Goal: Task Accomplishment & Management: Manage account settings

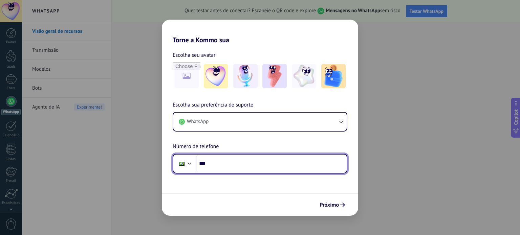
click at [220, 164] on input "***" at bounding box center [271, 164] width 151 height 16
type input "**********"
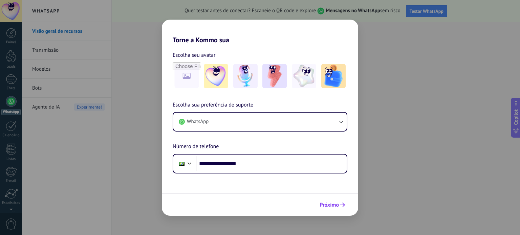
click at [341, 205] on icon "submit" at bounding box center [342, 205] width 5 height 5
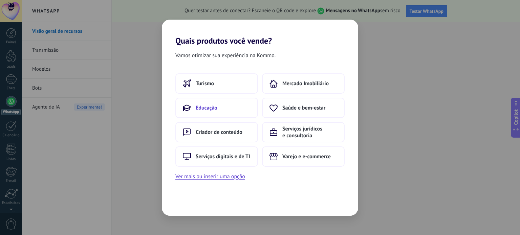
click at [225, 111] on button "Educação" at bounding box center [216, 108] width 83 height 20
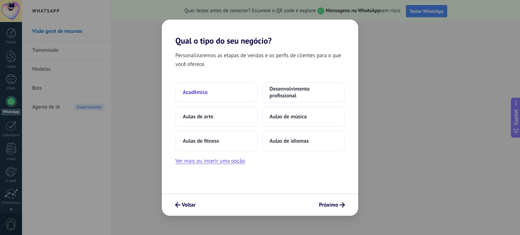
click at [212, 93] on button "Acadêmico" at bounding box center [216, 92] width 83 height 20
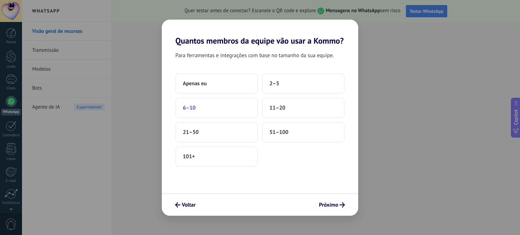
click at [200, 109] on button "6–10" at bounding box center [216, 108] width 83 height 20
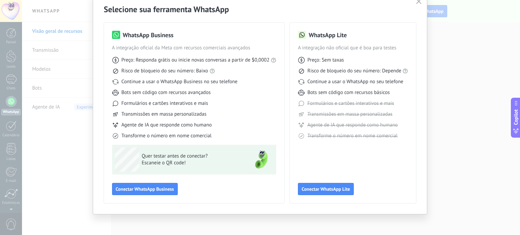
scroll to position [30, 0]
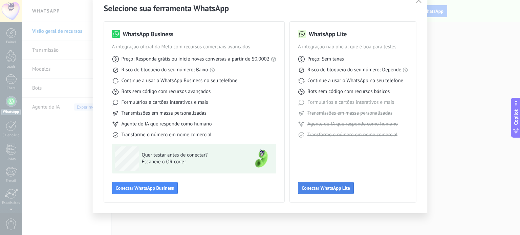
click at [324, 185] on button "Conectar WhatsApp Lite" at bounding box center [326, 188] width 56 height 12
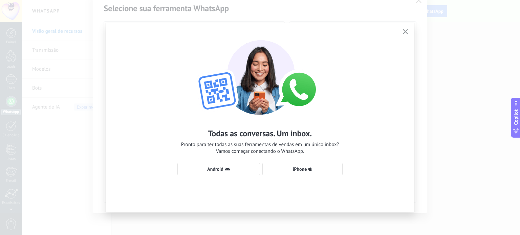
click at [406, 31] on use "button" at bounding box center [405, 31] width 5 height 5
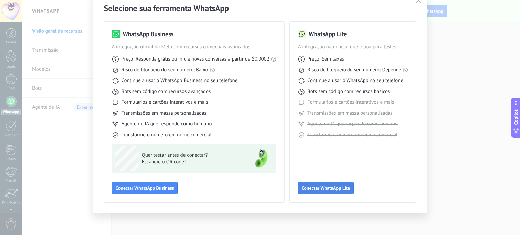
click at [321, 185] on button "Conectar WhatsApp Lite" at bounding box center [326, 188] width 56 height 12
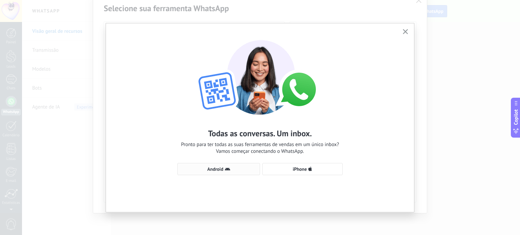
click at [226, 168] on icon "button" at bounding box center [227, 169] width 5 height 5
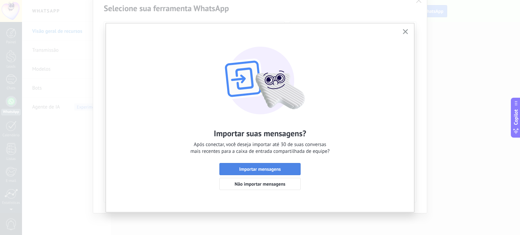
click at [254, 172] on span "Importar mensagens" at bounding box center [260, 169] width 42 height 5
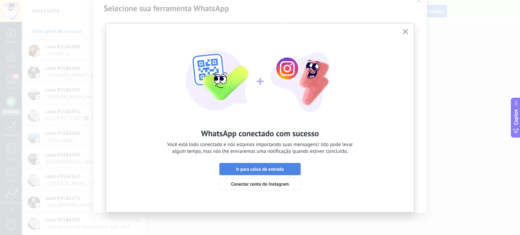
click at [253, 169] on span "Ir para caixa de entrada" at bounding box center [260, 169] width 48 height 5
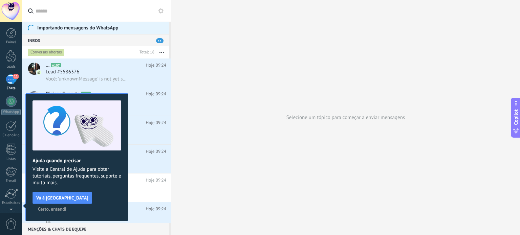
click at [66, 207] on span "Certo, entendi" at bounding box center [52, 209] width 28 height 5
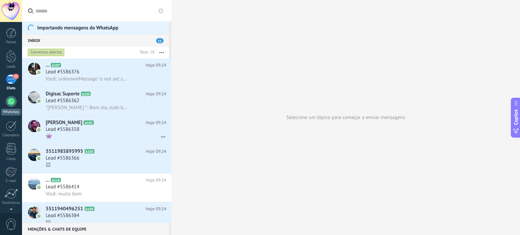
click at [8, 107] on link "WhatsApp" at bounding box center [11, 105] width 22 height 19
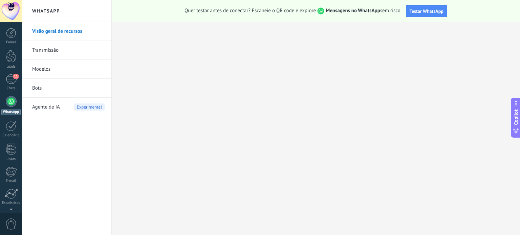
click at [63, 29] on link "Visão geral de recursos" at bounding box center [68, 31] width 72 height 19
click at [11, 82] on div "11" at bounding box center [11, 80] width 11 height 10
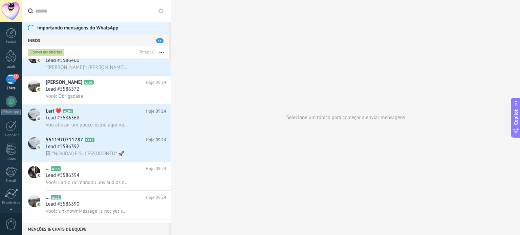
scroll to position [315, 0]
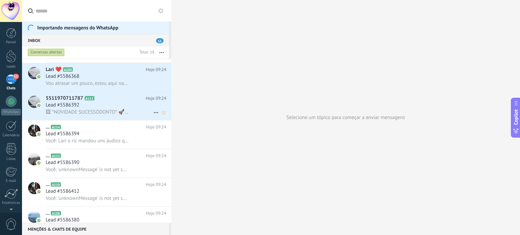
click at [80, 115] on span "🖼 *NOVIDADE SUCESSODONTO* 🚀 Aperte o play ▶" at bounding box center [87, 112] width 83 height 6
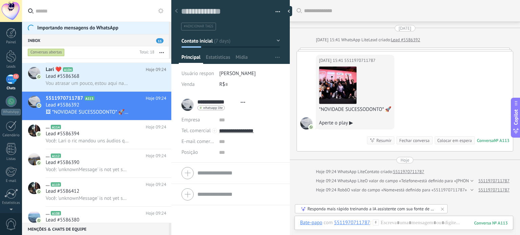
click at [222, 39] on button "Contato inicial" at bounding box center [231, 41] width 99 height 12
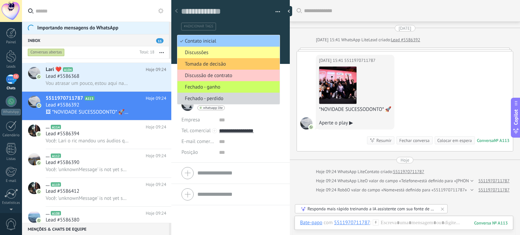
click at [231, 20] on div "#adicionar tags" at bounding box center [230, 24] width 99 height 13
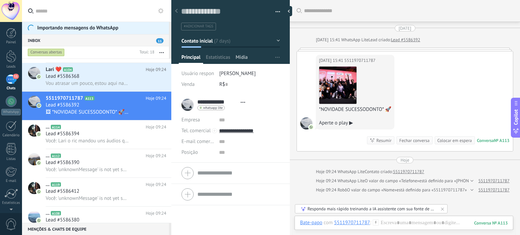
click at [244, 61] on span "Mídia" at bounding box center [242, 59] width 12 height 10
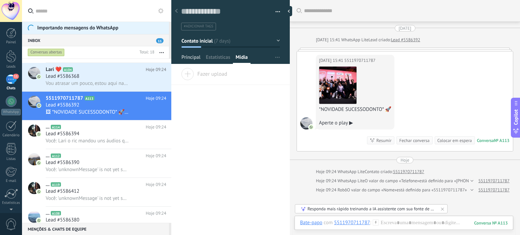
click at [187, 60] on span "Principal" at bounding box center [191, 59] width 19 height 10
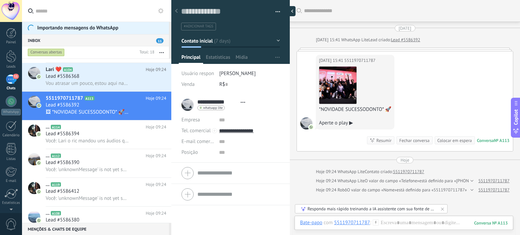
click at [291, 10] on div at bounding box center [291, 11] width 10 height 10
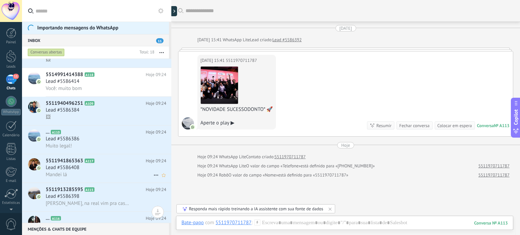
scroll to position [99, 0]
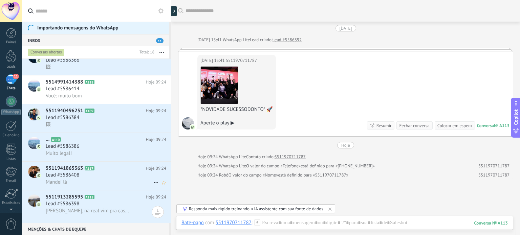
click at [64, 185] on span "Mandei lá" at bounding box center [56, 182] width 21 height 6
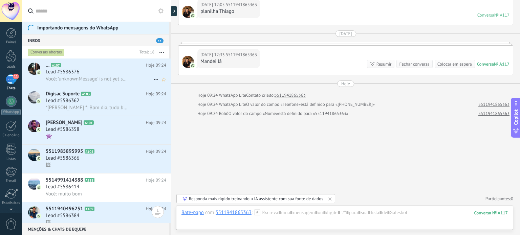
click at [114, 77] on span "Você: 'unknownMessage' is not yet supported. Use your device to view this messa…" at bounding box center [87, 79] width 83 height 6
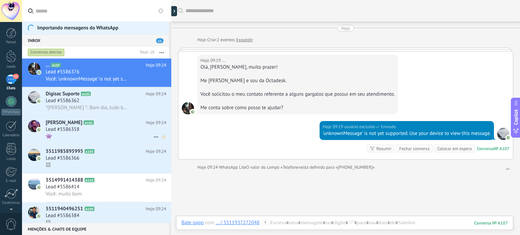
click at [116, 128] on div "Lead #5586358" at bounding box center [106, 129] width 121 height 7
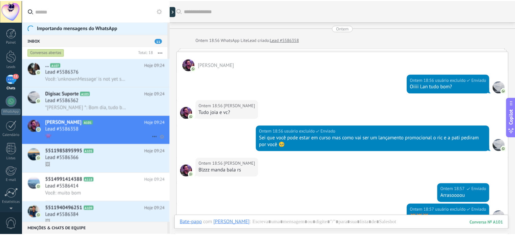
scroll to position [141, 0]
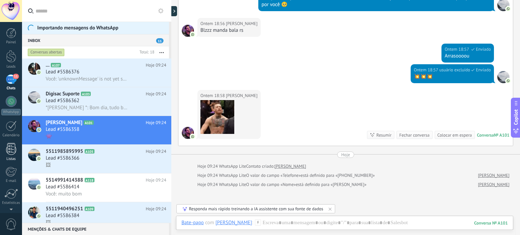
click at [17, 146] on link "Listas" at bounding box center [11, 152] width 22 height 18
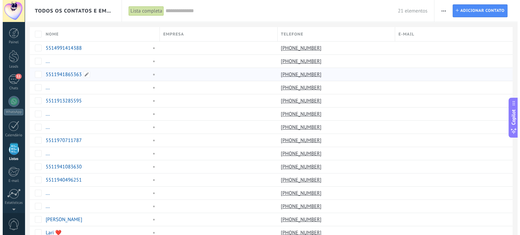
scroll to position [42, 0]
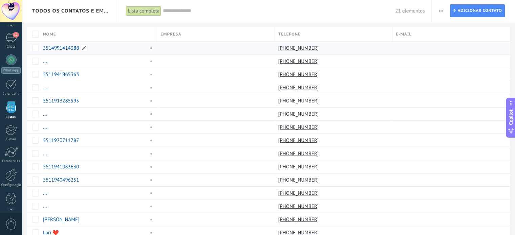
click at [65, 46] on link "5514991414388" at bounding box center [61, 48] width 36 height 6
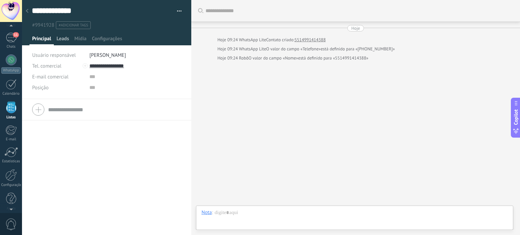
click at [65, 39] on span "Leads" at bounding box center [63, 41] width 13 height 10
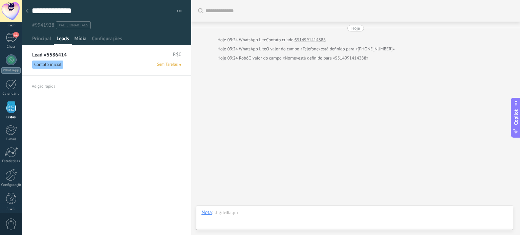
click at [75, 39] on span "Mídia" at bounding box center [81, 41] width 12 height 10
click at [108, 39] on span "Configurações" at bounding box center [107, 41] width 30 height 10
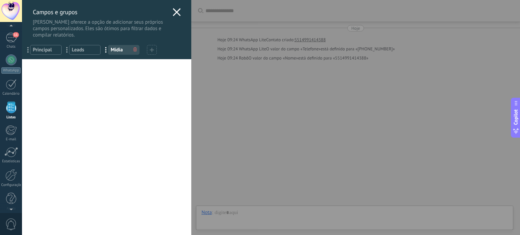
click at [173, 16] on div at bounding box center [177, 13] width 8 height 10
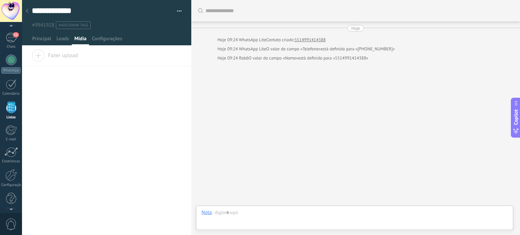
click at [27, 10] on icon at bounding box center [27, 11] width 3 height 4
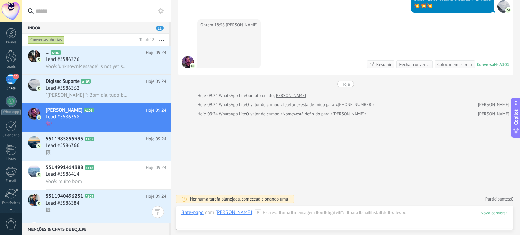
scroll to position [46, 0]
click at [12, 103] on div at bounding box center [11, 103] width 10 height 12
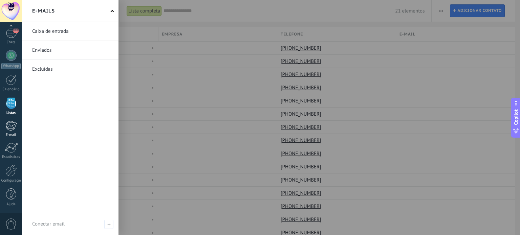
click at [7, 130] on div at bounding box center [10, 126] width 11 height 10
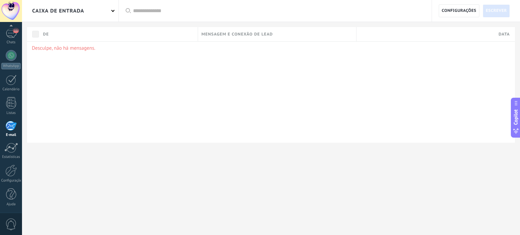
click at [9, 219] on span "0" at bounding box center [11, 225] width 12 height 12
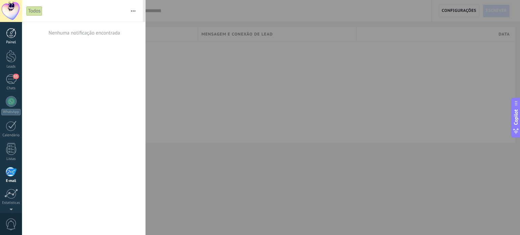
click at [10, 40] on div "Painel" at bounding box center [11, 42] width 20 height 4
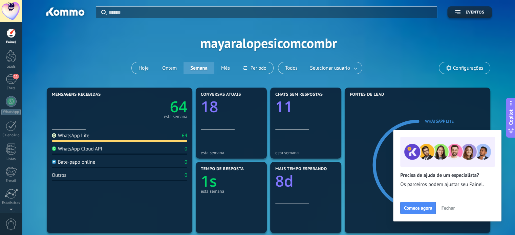
click at [451, 67] on use at bounding box center [448, 67] width 5 height 5
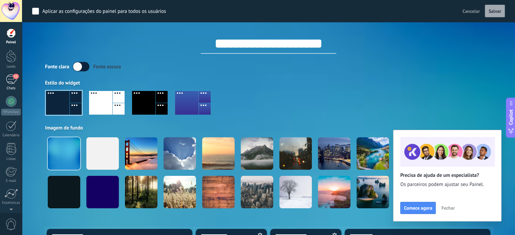
click at [12, 75] on div "11" at bounding box center [11, 80] width 11 height 10
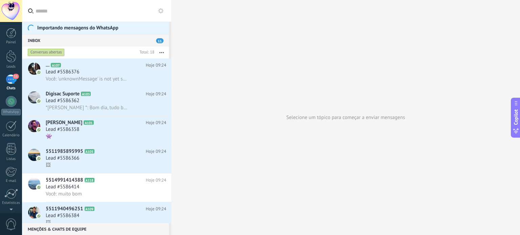
click at [162, 11] on icon at bounding box center [160, 10] width 5 height 5
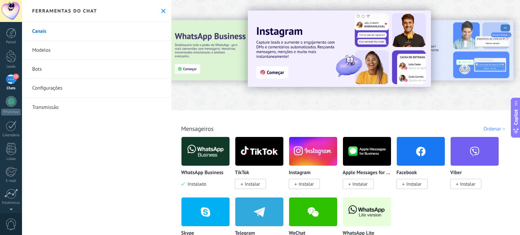
click at [49, 52] on link "Modelos" at bounding box center [96, 50] width 149 height 19
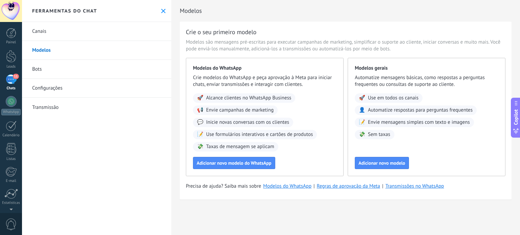
click at [38, 31] on link "Canais" at bounding box center [96, 31] width 149 height 19
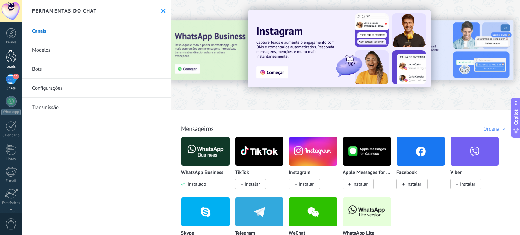
click at [8, 61] on div at bounding box center [11, 56] width 10 height 13
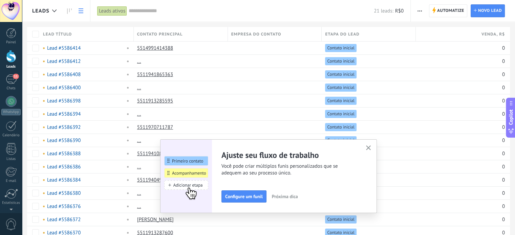
click at [187, 186] on img at bounding box center [186, 177] width 51 height 74
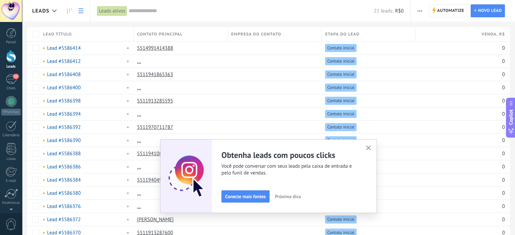
click at [291, 196] on span "Próxima dica" at bounding box center [288, 196] width 26 height 5
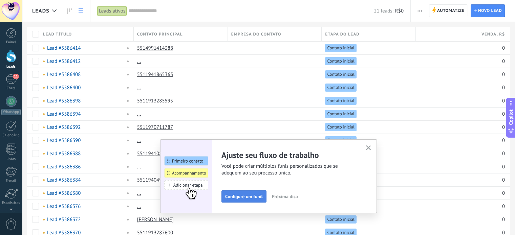
click at [253, 196] on span "Configure um funil" at bounding box center [244, 196] width 38 height 5
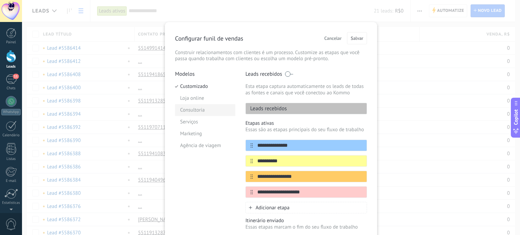
click at [200, 112] on li "Consultoria" at bounding box center [205, 110] width 60 height 12
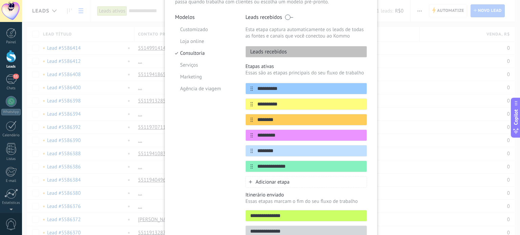
scroll to position [57, 0]
click at [353, 88] on icon at bounding box center [354, 88] width 4 height 4
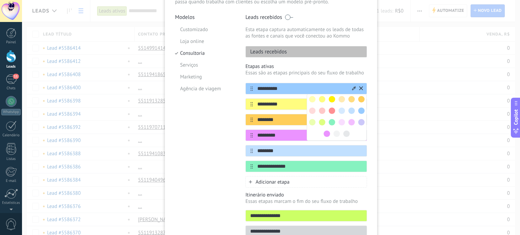
click at [275, 90] on input "**********" at bounding box center [302, 88] width 98 height 7
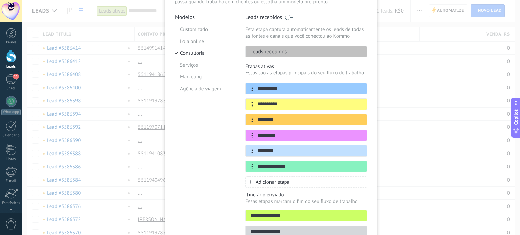
drag, startPoint x: 279, startPoint y: 90, endPoint x: 241, endPoint y: 91, distance: 37.9
click at [241, 91] on div "**********" at bounding box center [271, 128] width 192 height 228
type input "*"
type input "**********"
drag, startPoint x: 278, startPoint y: 105, endPoint x: 254, endPoint y: 104, distance: 24.7
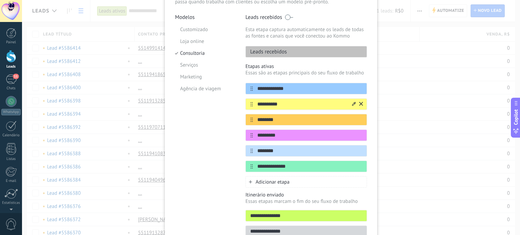
click at [254, 104] on input "**********" at bounding box center [302, 104] width 98 height 7
type input "**********"
drag, startPoint x: 277, startPoint y: 123, endPoint x: 243, endPoint y: 120, distance: 34.3
click at [243, 120] on div "**********" at bounding box center [271, 128] width 192 height 228
type input "*******"
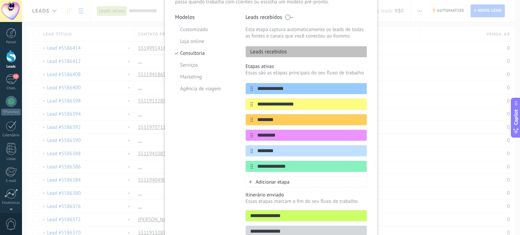
drag, startPoint x: 286, startPoint y: 135, endPoint x: 232, endPoint y: 139, distance: 54.3
click at [232, 139] on div "**********" at bounding box center [271, 128] width 192 height 228
type input "******"
drag, startPoint x: 282, startPoint y: 148, endPoint x: 237, endPoint y: 155, distance: 45.5
click at [237, 155] on div "**********" at bounding box center [271, 128] width 192 height 228
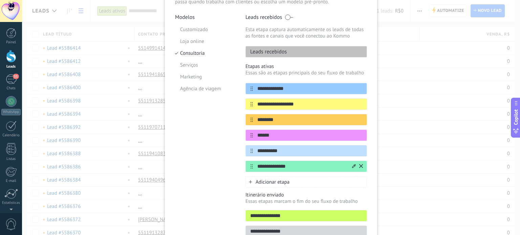
type input "**********"
drag, startPoint x: 290, startPoint y: 168, endPoint x: 240, endPoint y: 168, distance: 50.1
click at [240, 168] on div "**********" at bounding box center [271, 128] width 192 height 228
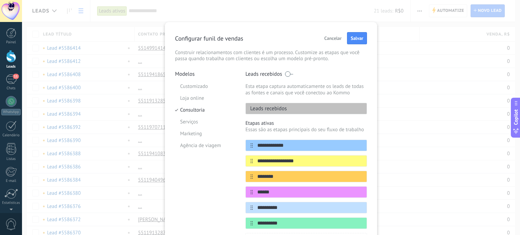
scroll to position [0, 0]
type input "**********"
click at [353, 38] on span "Salvar" at bounding box center [357, 38] width 13 height 5
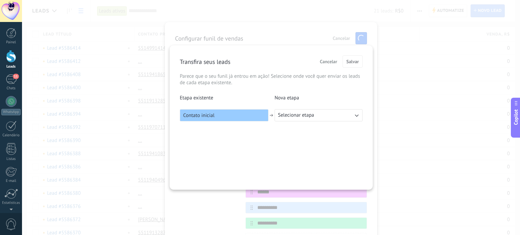
click at [288, 113] on span "Selecionar etapa" at bounding box center [296, 115] width 36 height 7
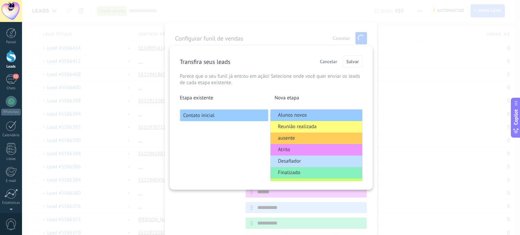
click at [288, 112] on li "Alunos novos" at bounding box center [317, 116] width 92 height 12
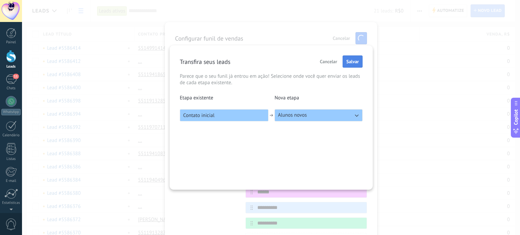
click at [353, 62] on span "Salvar" at bounding box center [352, 61] width 13 height 5
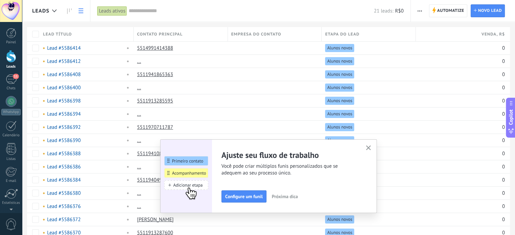
click at [188, 191] on img at bounding box center [186, 177] width 51 height 74
click at [198, 186] on img at bounding box center [186, 177] width 51 height 74
click at [182, 186] on img at bounding box center [186, 177] width 51 height 74
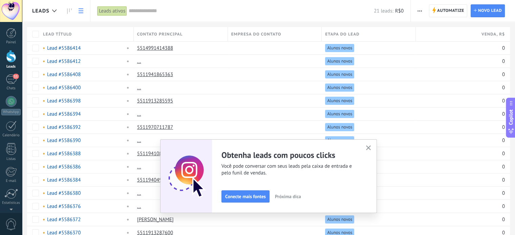
click at [244, 199] on div "Ajuste seu fluxo de trabalho Você pode criar múltiplos funis personalizados que…" at bounding box center [269, 176] width 196 height 53
click at [285, 195] on span "Próxima dica" at bounding box center [288, 196] width 26 height 5
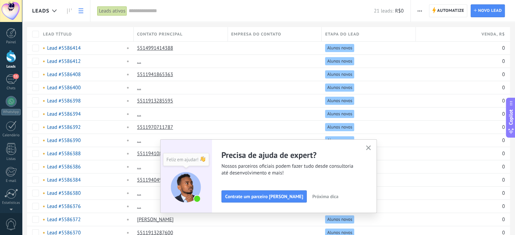
click at [368, 146] on button "button" at bounding box center [368, 148] width 8 height 9
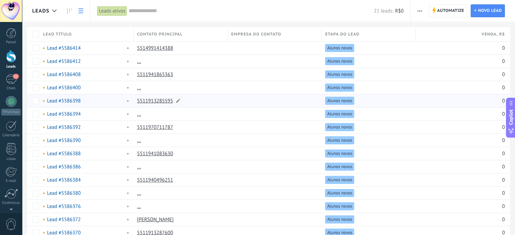
click at [149, 99] on link "5511913285595" at bounding box center [155, 101] width 36 height 6
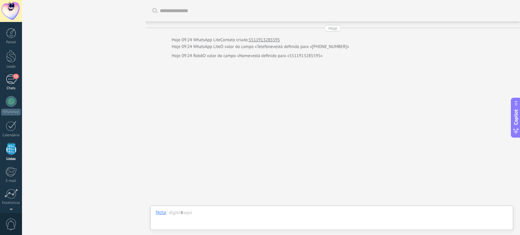
click at [12, 76] on div "11" at bounding box center [11, 80] width 11 height 10
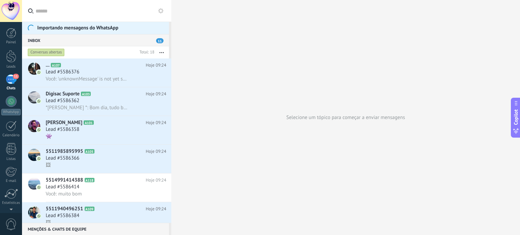
click at [73, 11] on input "text" at bounding box center [101, 11] width 130 height 22
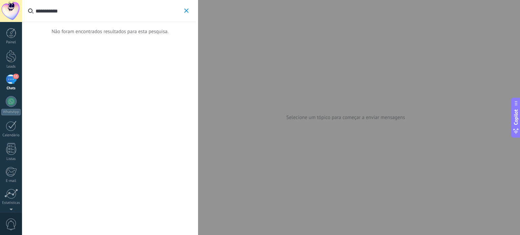
type input "**********"
click at [187, 12] on use "button" at bounding box center [186, 10] width 4 height 4
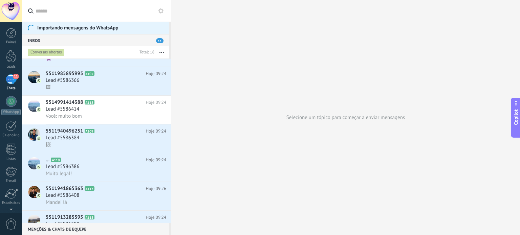
scroll to position [81, 0]
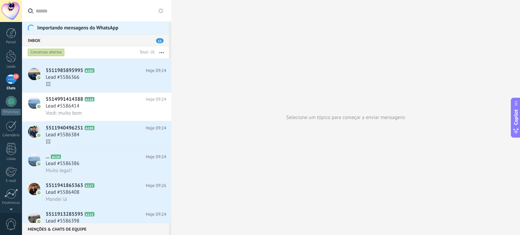
click at [70, 230] on div "Menções & Chats de equipe 0" at bounding box center [95, 229] width 147 height 12
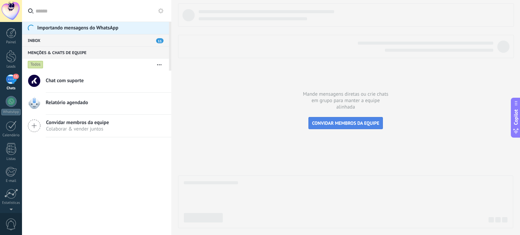
click at [338, 122] on span "CONVIDAR MEMBROS DA EQUIPE" at bounding box center [345, 123] width 67 height 6
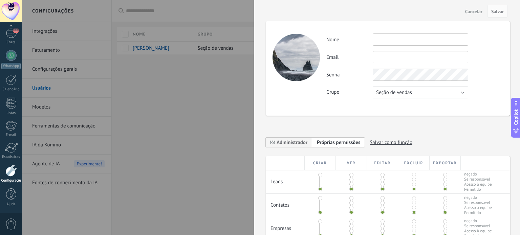
click at [393, 35] on input "text" at bounding box center [421, 40] width 96 height 12
type input "******"
click at [384, 56] on input "text" at bounding box center [421, 57] width 96 height 12
drag, startPoint x: 397, startPoint y: 41, endPoint x: 337, endPoint y: 44, distance: 59.4
click at [337, 44] on div "Nome ******" at bounding box center [415, 40] width 176 height 12
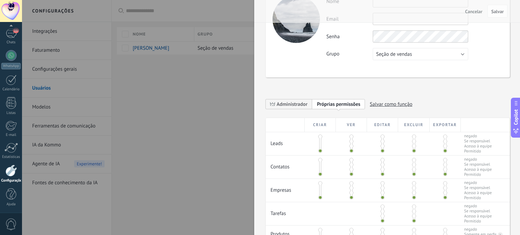
scroll to position [0, 0]
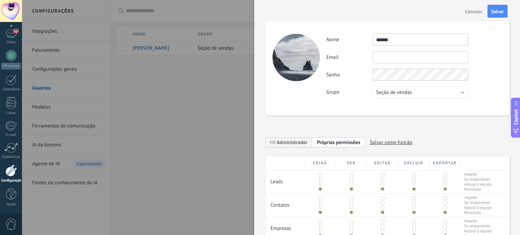
type input "******"
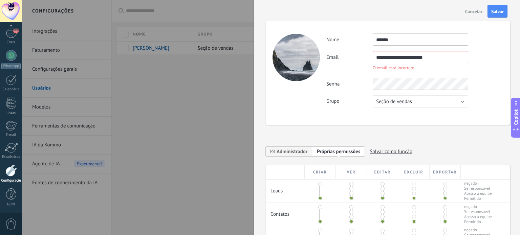
type input "**********"
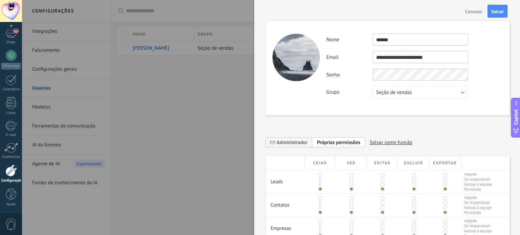
click at [381, 85] on div "**********" at bounding box center [415, 66] width 176 height 65
click at [360, 84] on div "**********" at bounding box center [415, 66] width 176 height 65
click at [413, 94] on button "Seção de vendas" at bounding box center [421, 92] width 96 height 12
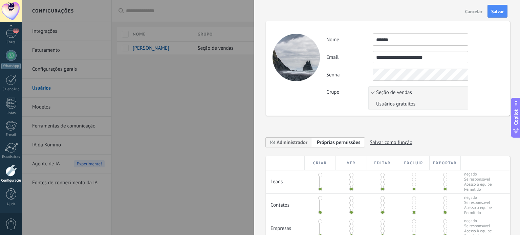
click at [406, 108] on li "Usuários gratuitos" at bounding box center [418, 104] width 99 height 12
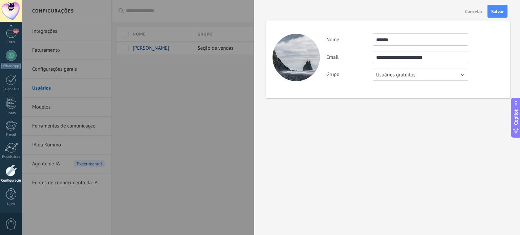
click at [445, 72] on button "Usuários gratuitos" at bounding box center [421, 75] width 96 height 12
click at [411, 77] on span "Seção de vendas" at bounding box center [417, 75] width 97 height 6
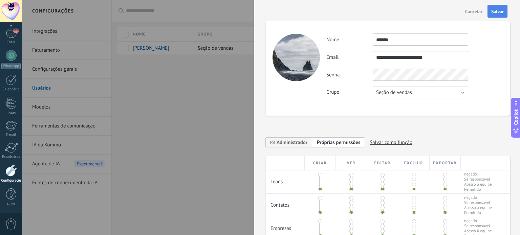
click at [497, 13] on span "Salvar" at bounding box center [497, 11] width 13 height 5
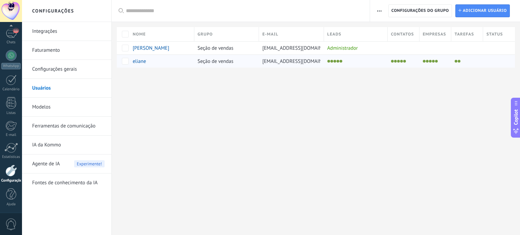
click at [195, 59] on div "Seção de vendas" at bounding box center [225, 61] width 62 height 13
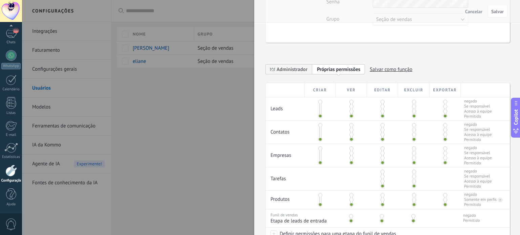
scroll to position [87, 0]
click at [409, 71] on span "Salvar como função" at bounding box center [391, 68] width 43 height 10
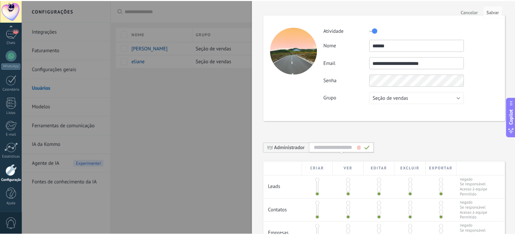
scroll to position [0, 0]
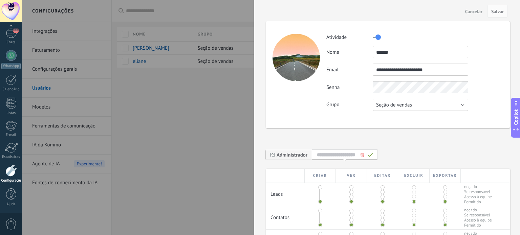
click at [386, 103] on span "Seção de vendas" at bounding box center [394, 105] width 36 height 6
click at [387, 117] on span "Usuários gratuitos" at bounding box center [417, 116] width 97 height 6
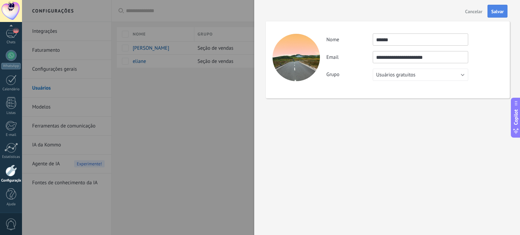
click at [491, 16] on button "Salvar" at bounding box center [498, 11] width 20 height 13
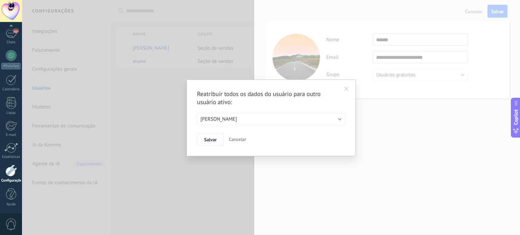
click at [346, 85] on span at bounding box center [346, 89] width 11 height 12
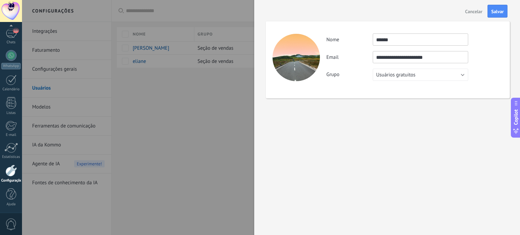
click at [475, 8] on button "Cancelar" at bounding box center [474, 11] width 23 height 11
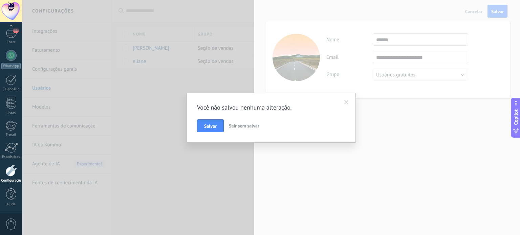
click at [233, 128] on span "Sair sem salvar" at bounding box center [244, 126] width 30 height 6
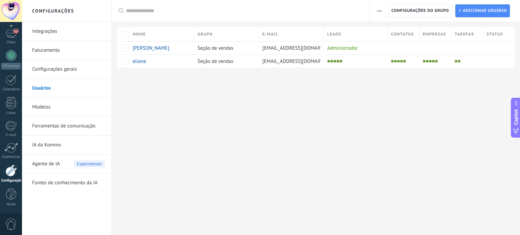
click at [24, 45] on li "Faturamento" at bounding box center [66, 50] width 89 height 19
click at [39, 28] on link "Integrações" at bounding box center [68, 31] width 72 height 19
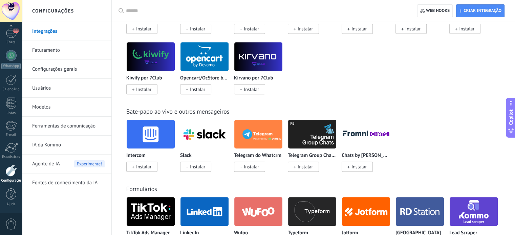
scroll to position [403, 0]
